Goal: Task Accomplishment & Management: Complete application form

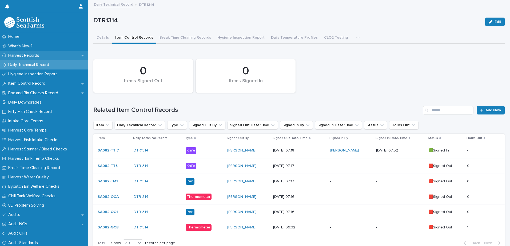
click at [25, 55] on p "Harvest Records" at bounding box center [24, 55] width 37 height 5
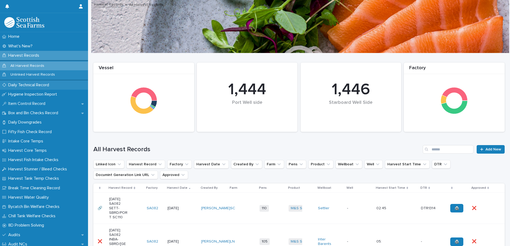
click at [27, 85] on p "Daily Technical Record" at bounding box center [29, 85] width 47 height 5
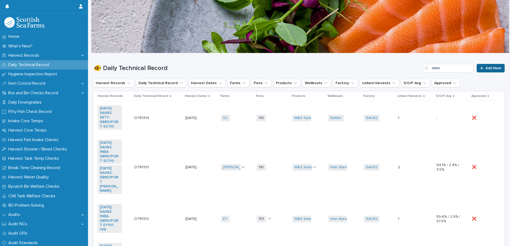
click at [485, 69] on span "Add New" at bounding box center [493, 68] width 16 height 4
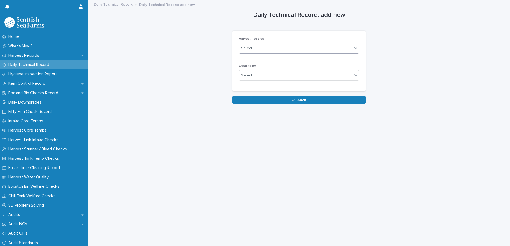
click at [249, 47] on div "Select..." at bounding box center [247, 49] width 13 height 6
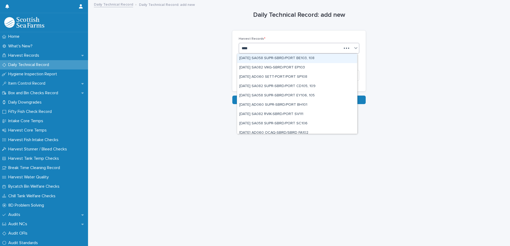
type input "*****"
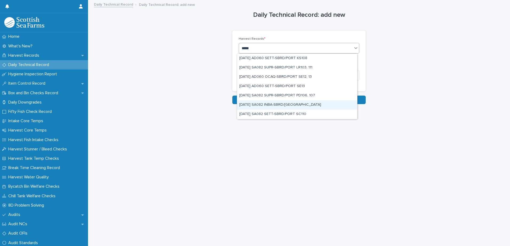
click at [293, 103] on div "[DATE] SA082 INBA-SBRD/[GEOGRAPHIC_DATA]" at bounding box center [297, 105] width 120 height 9
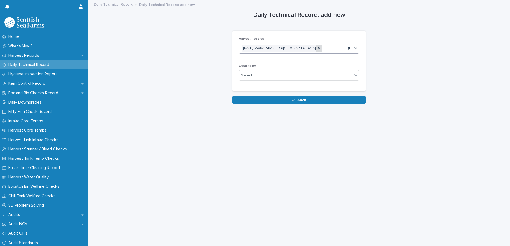
click at [318, 47] on icon at bounding box center [319, 48] width 2 height 2
click at [101, 6] on link "Daily Technical Record" at bounding box center [113, 4] width 39 height 6
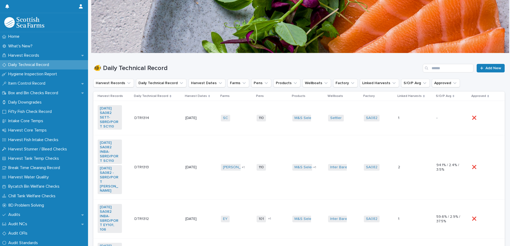
click at [412, 130] on td "1 1" at bounding box center [415, 118] width 38 height 34
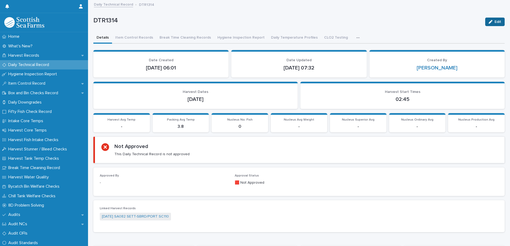
click at [494, 22] on span "Edit" at bounding box center [497, 22] width 7 height 4
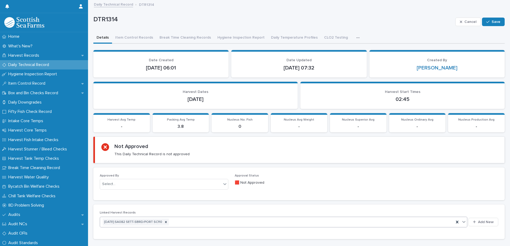
click at [189, 222] on div "[DATE] SA082 SETT-SBRD/PORT SC110" at bounding box center [277, 222] width 354 height 9
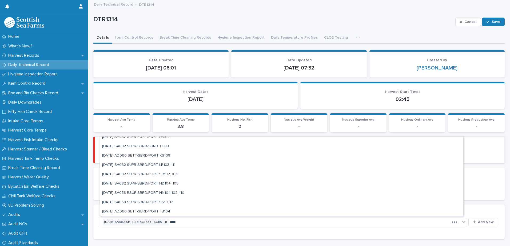
scroll to position [144, 0]
type input "*****"
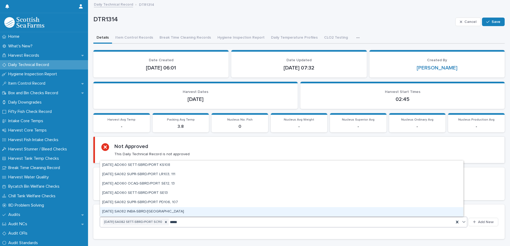
click at [164, 211] on div "[DATE] SA082 INBA-SBRD/[GEOGRAPHIC_DATA]" at bounding box center [281, 211] width 363 height 9
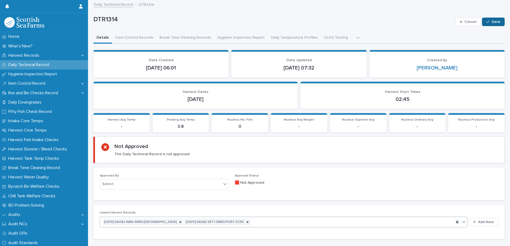
click at [493, 19] on button "Save" at bounding box center [493, 22] width 23 height 9
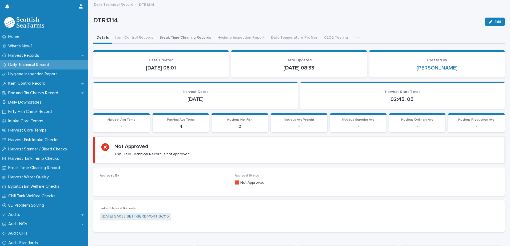
click at [194, 38] on button "Break Time Cleaning Records" at bounding box center [185, 38] width 58 height 11
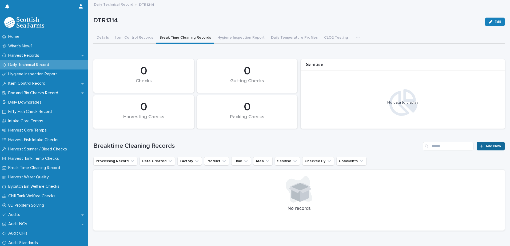
click at [485, 145] on span "Add New" at bounding box center [493, 147] width 16 height 4
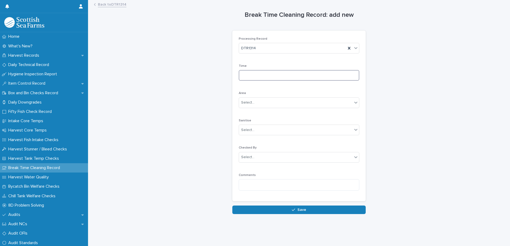
click at [275, 79] on input at bounding box center [299, 75] width 121 height 11
type input "****"
click at [241, 102] on div "Select..." at bounding box center [247, 103] width 13 height 6
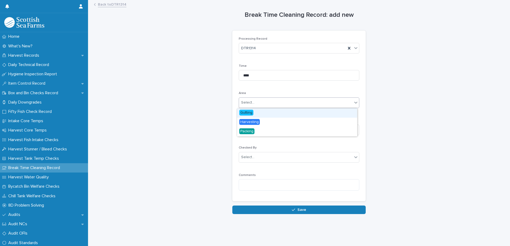
drag, startPoint x: 250, startPoint y: 118, endPoint x: 247, endPoint y: 113, distance: 5.3
click at [247, 113] on span "Gutting" at bounding box center [246, 113] width 14 height 6
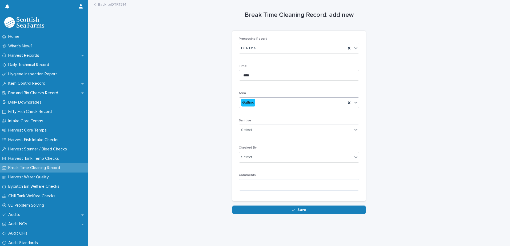
click at [245, 128] on div "Select..." at bounding box center [247, 130] width 13 height 6
click at [243, 140] on span "Yes" at bounding box center [243, 140] width 8 height 6
click at [242, 161] on div "Select..." at bounding box center [295, 157] width 113 height 9
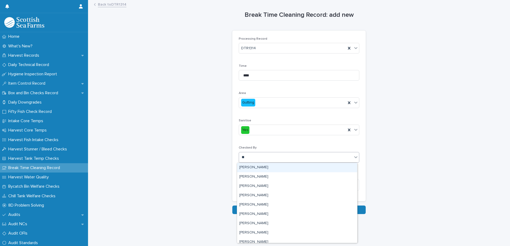
type input "***"
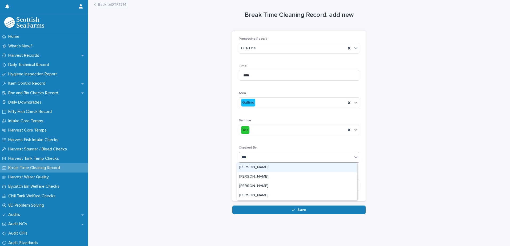
click at [275, 168] on div "[PERSON_NAME]" at bounding box center [297, 167] width 120 height 9
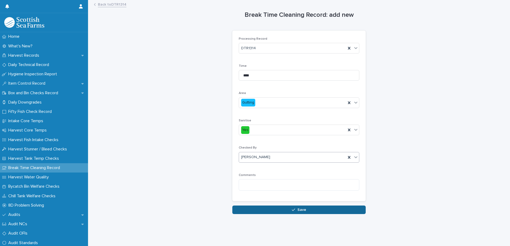
click at [271, 211] on button "Save" at bounding box center [298, 210] width 133 height 9
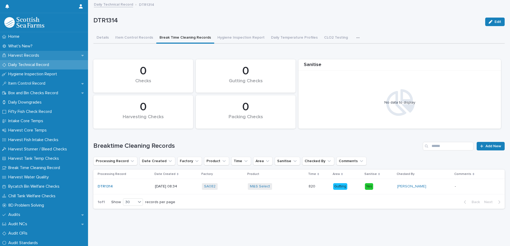
click at [18, 54] on p "Harvest Records" at bounding box center [24, 55] width 37 height 5
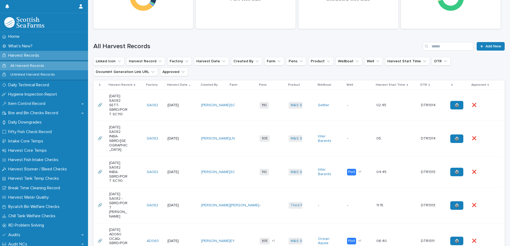
scroll to position [107, 0]
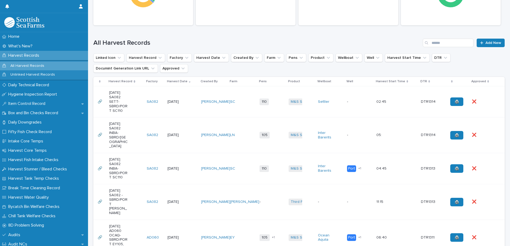
click at [308, 111] on td "M&S Select + 0" at bounding box center [300, 101] width 29 height 31
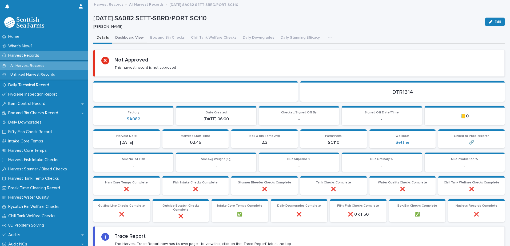
click at [132, 38] on button "Dashboard View" at bounding box center [129, 38] width 35 height 11
